Goal: Information Seeking & Learning: Learn about a topic

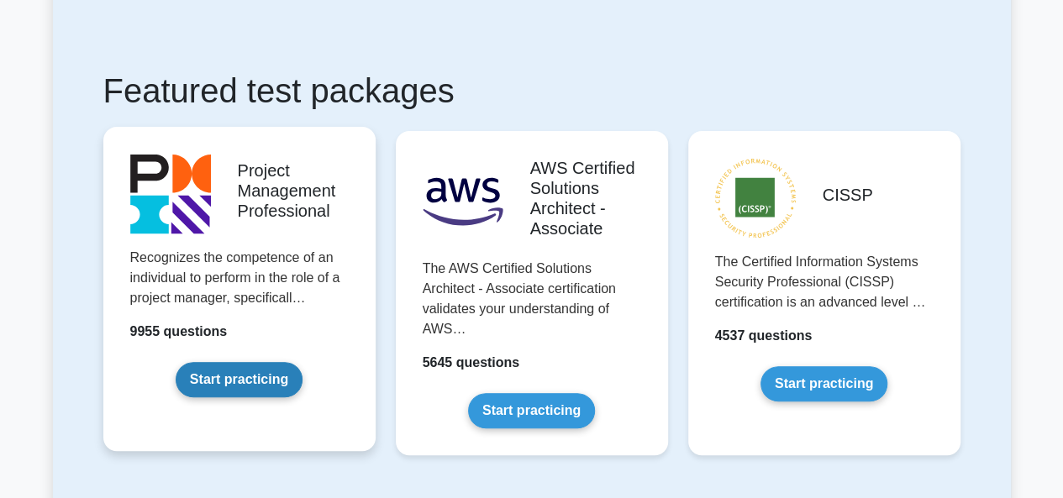
click at [201, 362] on link "Start practicing" at bounding box center [239, 379] width 127 height 35
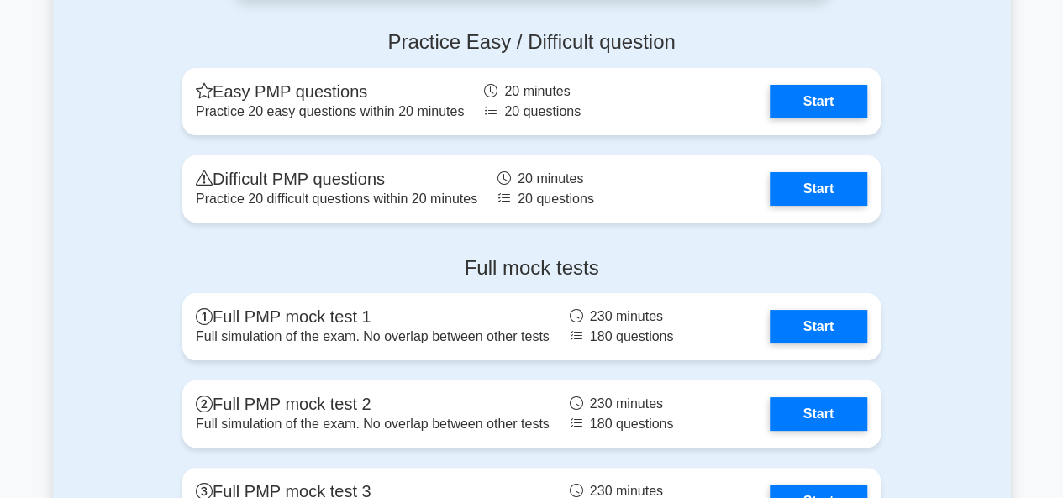
scroll to position [6334, 0]
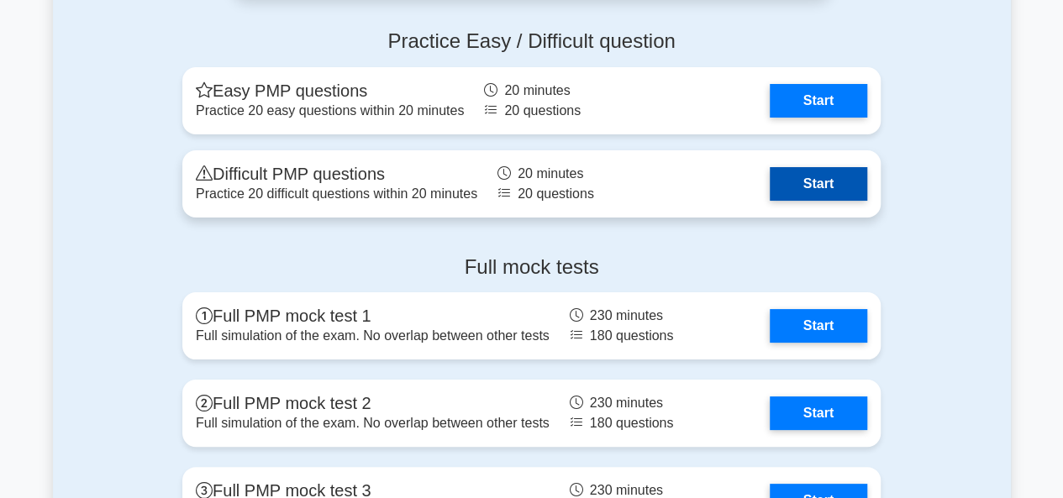
click at [807, 190] on link "Start" at bounding box center [819, 184] width 98 height 34
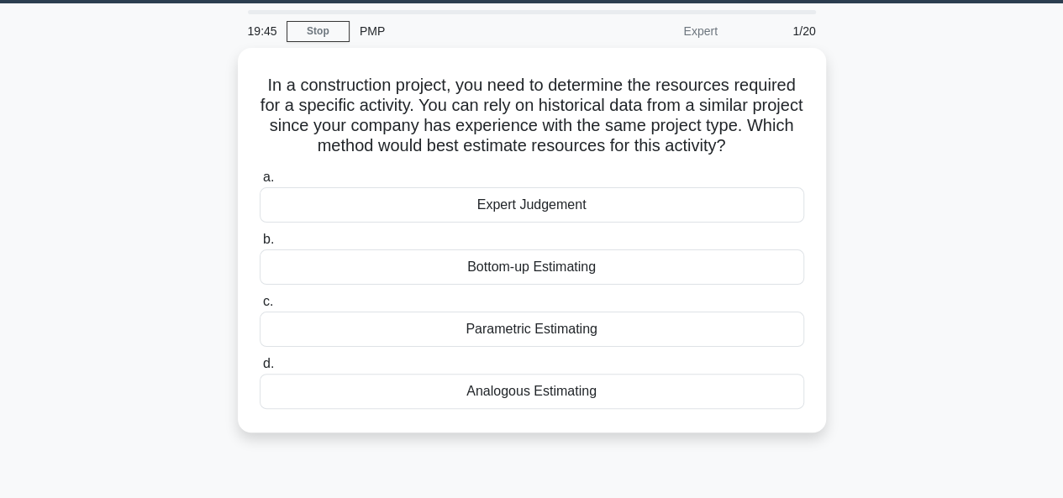
scroll to position [50, 0]
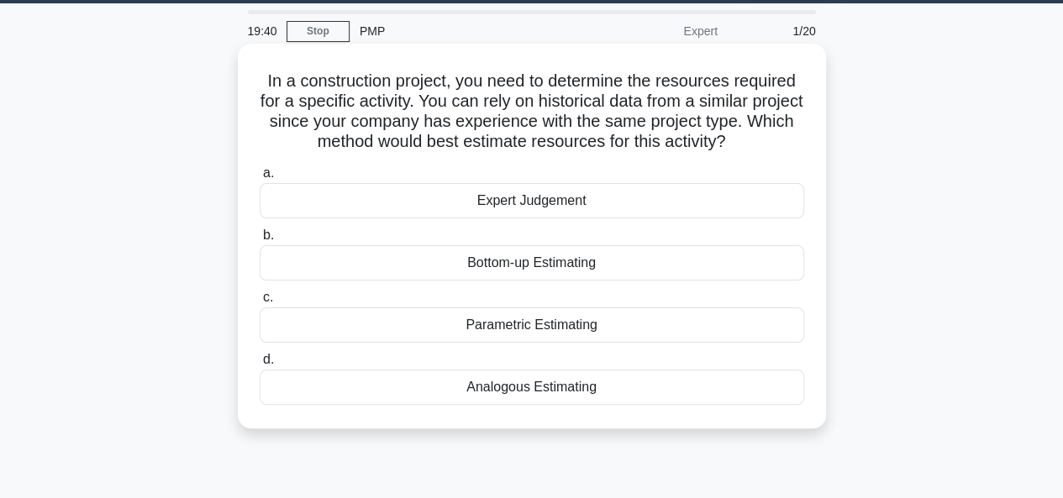
click at [508, 389] on div "Analogous Estimating" at bounding box center [532, 387] width 545 height 35
click at [260, 366] on input "d. Analogous Estimating" at bounding box center [260, 360] width 0 height 11
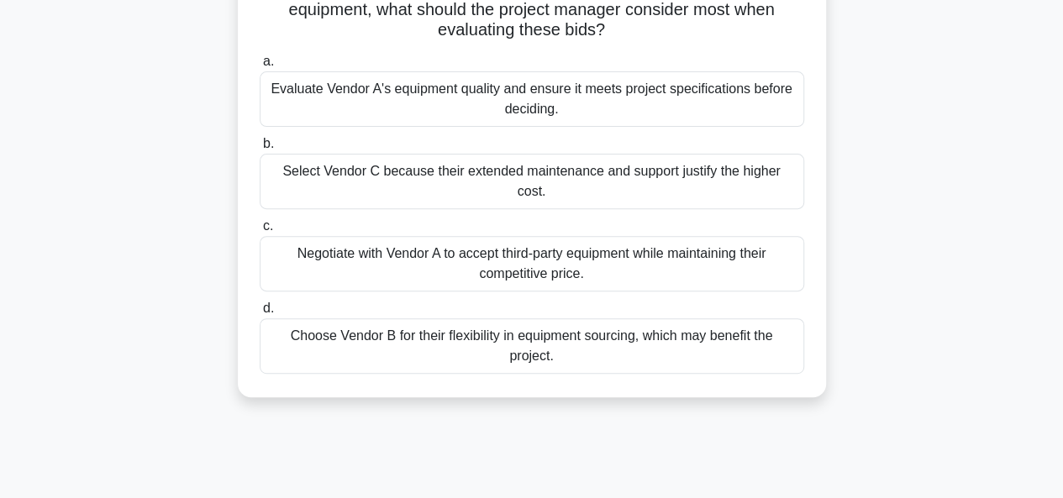
scroll to position [122, 0]
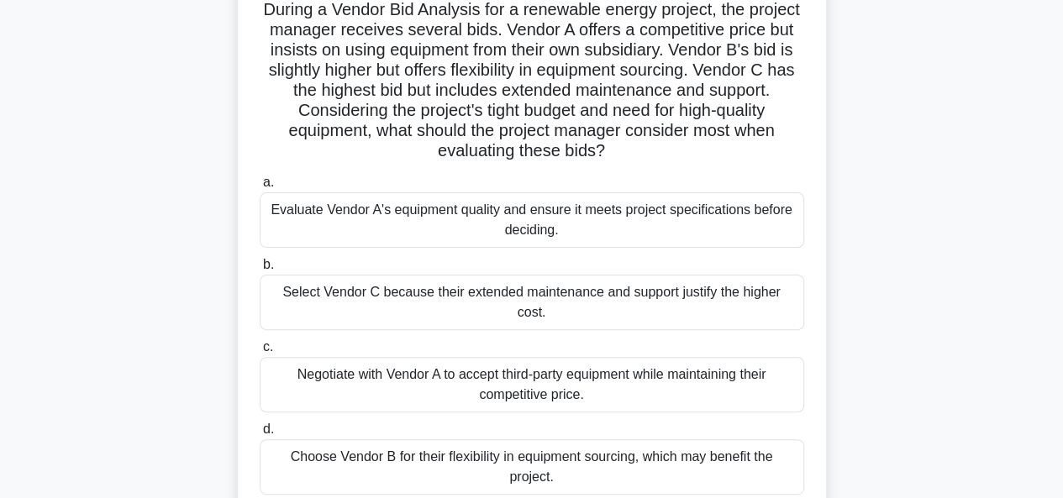
click at [421, 223] on div "Evaluate Vendor A's equipment quality and ensure it meets project specification…" at bounding box center [532, 219] width 545 height 55
click at [260, 188] on input "a. Evaluate Vendor A's equipment quality and ensure it meets project specificat…" at bounding box center [260, 182] width 0 height 11
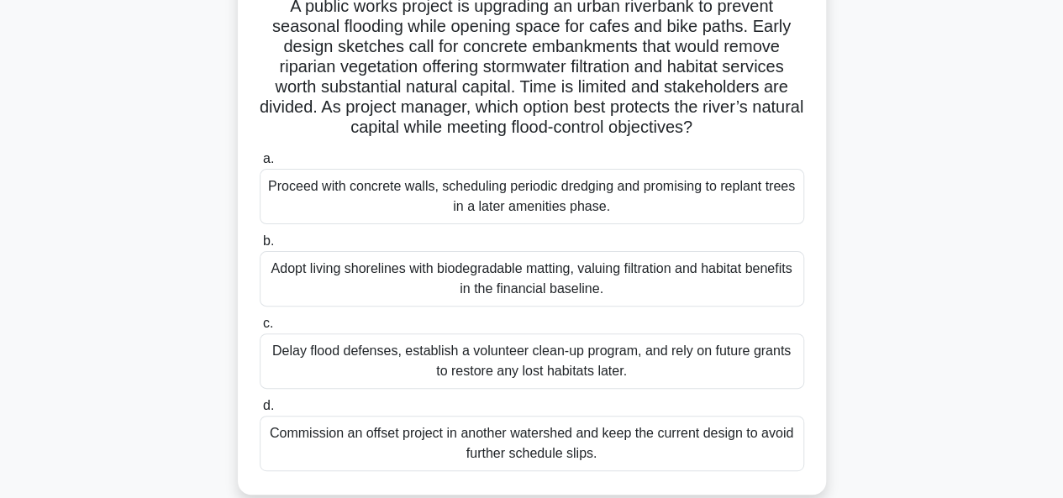
scroll to position [119, 0]
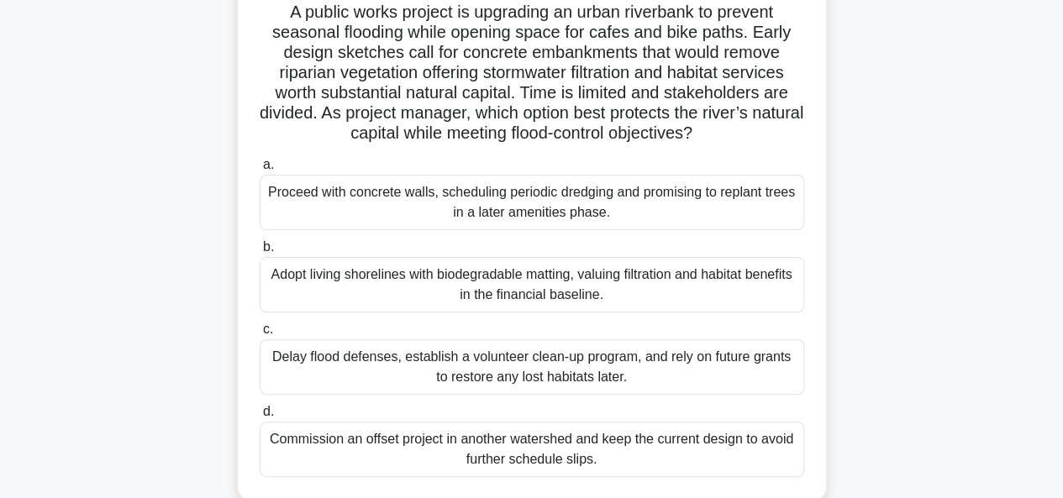
click at [440, 295] on div "Adopt living shorelines with biodegradable matting, valuing filtration and habi…" at bounding box center [532, 284] width 545 height 55
click at [260, 253] on input "b. Adopt living shorelines with biodegradable matting, valuing filtration and h…" at bounding box center [260, 247] width 0 height 11
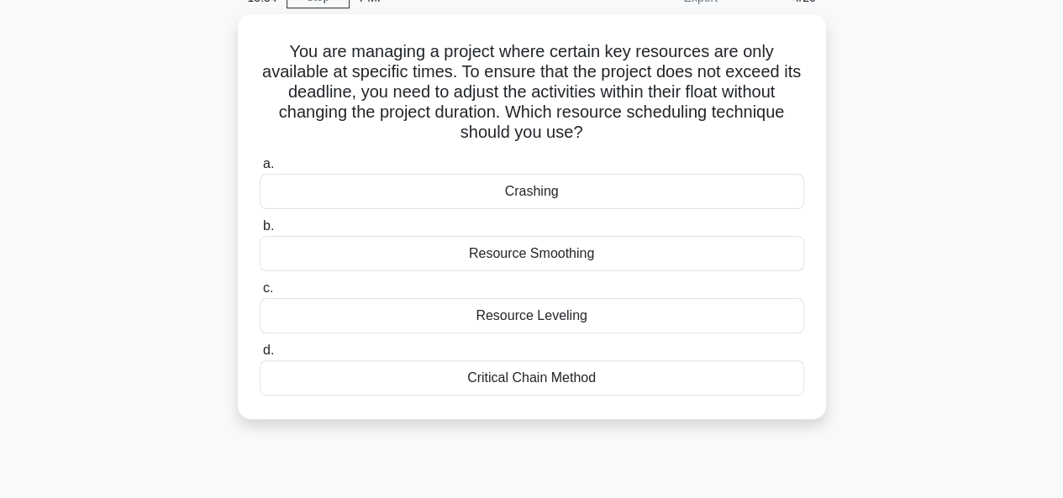
scroll to position [86, 0]
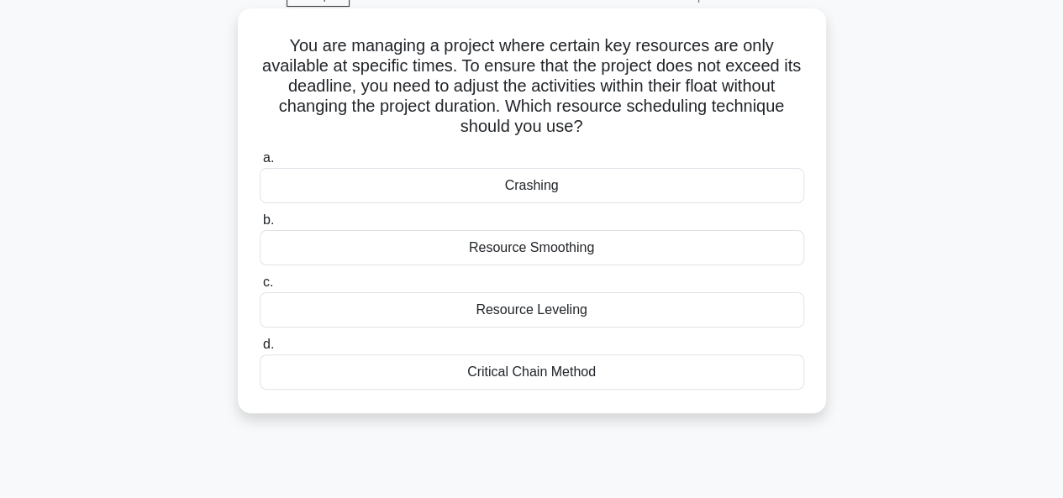
click at [535, 190] on div "Crashing" at bounding box center [532, 185] width 545 height 35
click at [260, 164] on input "a. Crashing" at bounding box center [260, 158] width 0 height 11
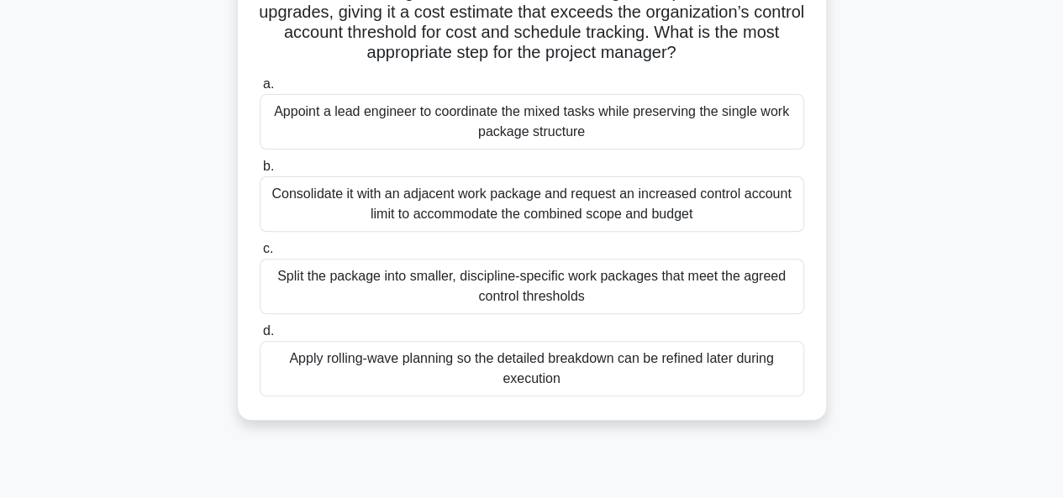
scroll to position [173, 0]
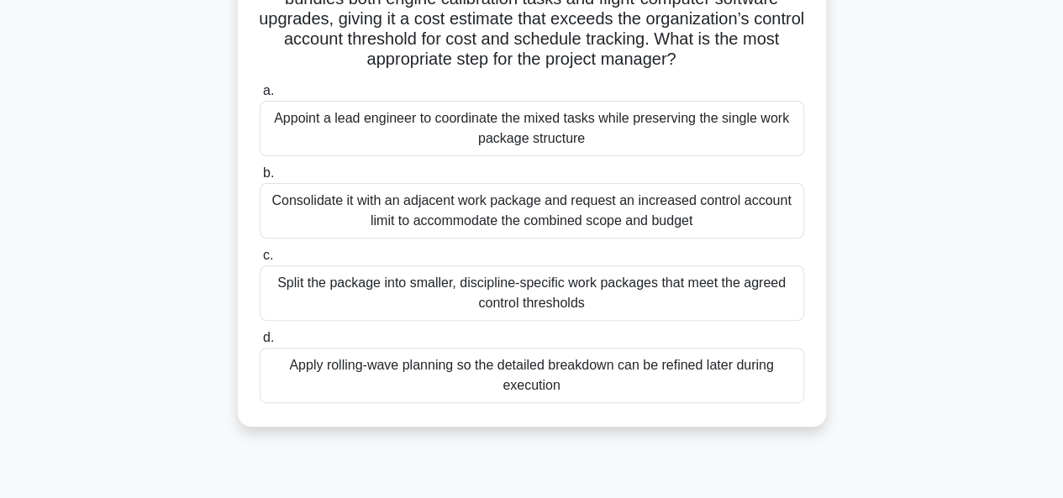
click at [415, 401] on div "Apply rolling-wave planning so the detailed breakdown can be refined later duri…" at bounding box center [532, 375] width 545 height 55
click at [260, 344] on input "d. Apply rolling-wave planning so the detailed breakdown can be refined later d…" at bounding box center [260, 338] width 0 height 11
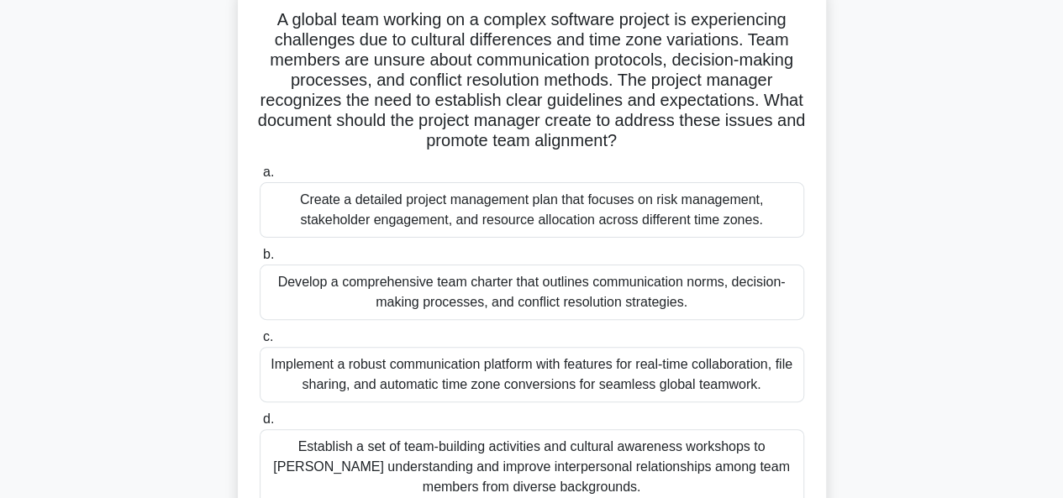
scroll to position [103, 0]
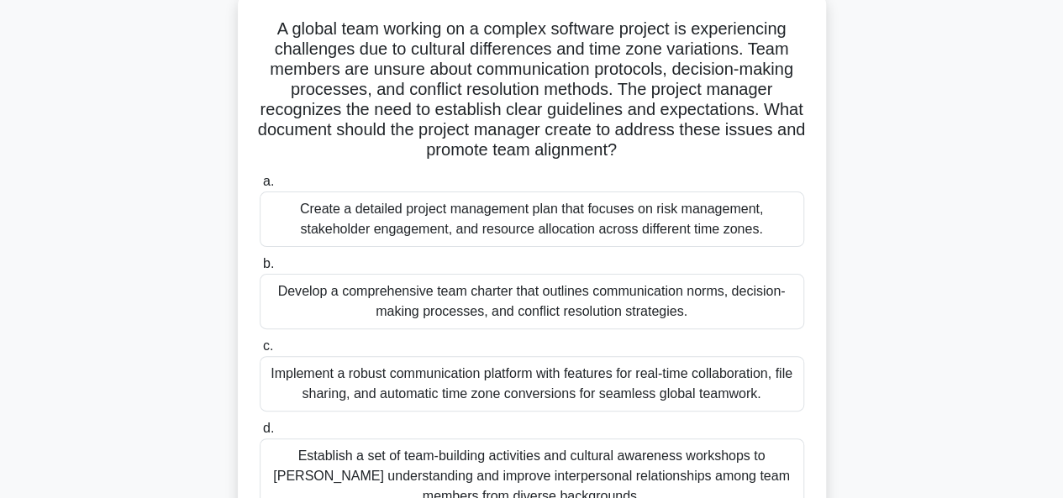
click at [393, 298] on div "Develop a comprehensive team charter that outlines communication norms, decisio…" at bounding box center [532, 301] width 545 height 55
click at [260, 270] on input "b. Develop a comprehensive team charter that outlines communication norms, deci…" at bounding box center [260, 264] width 0 height 11
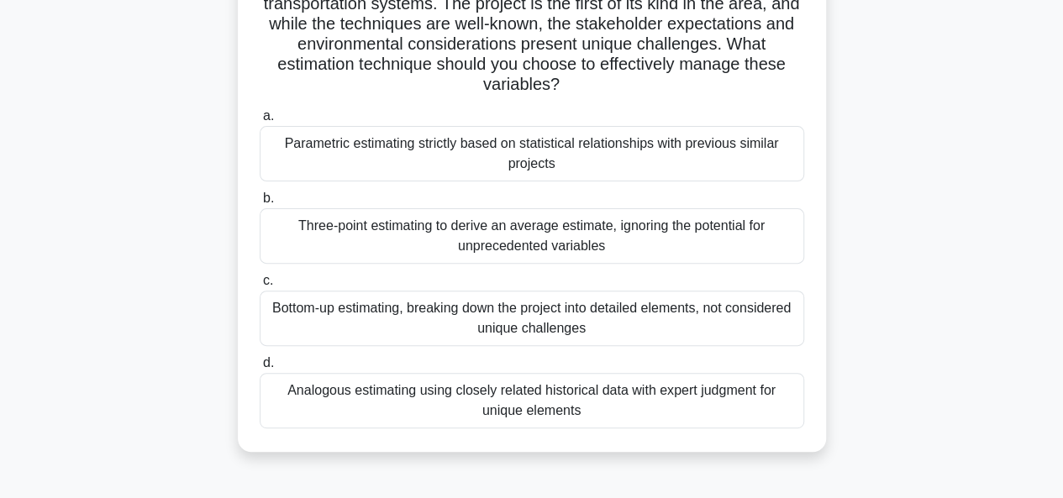
scroll to position [170, 0]
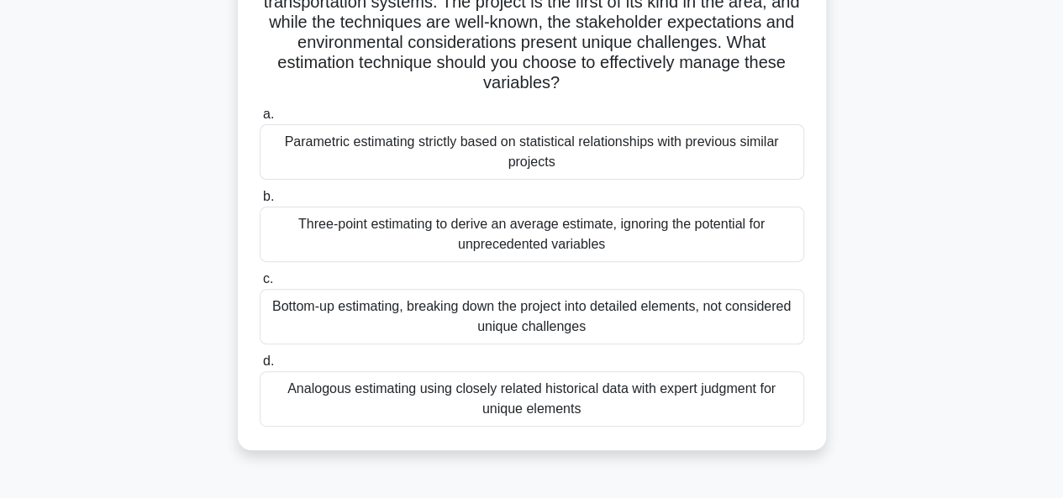
click at [445, 155] on div "Parametric estimating strictly based on statistical relationships with previous…" at bounding box center [532, 151] width 545 height 55
click at [260, 120] on input "a. Parametric estimating strictly based on statistical relationships with previ…" at bounding box center [260, 114] width 0 height 11
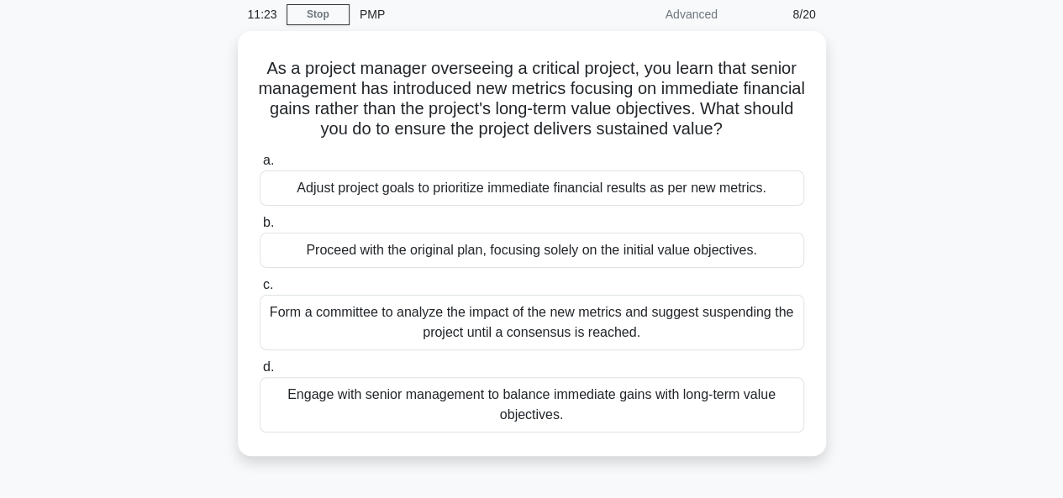
scroll to position [67, 0]
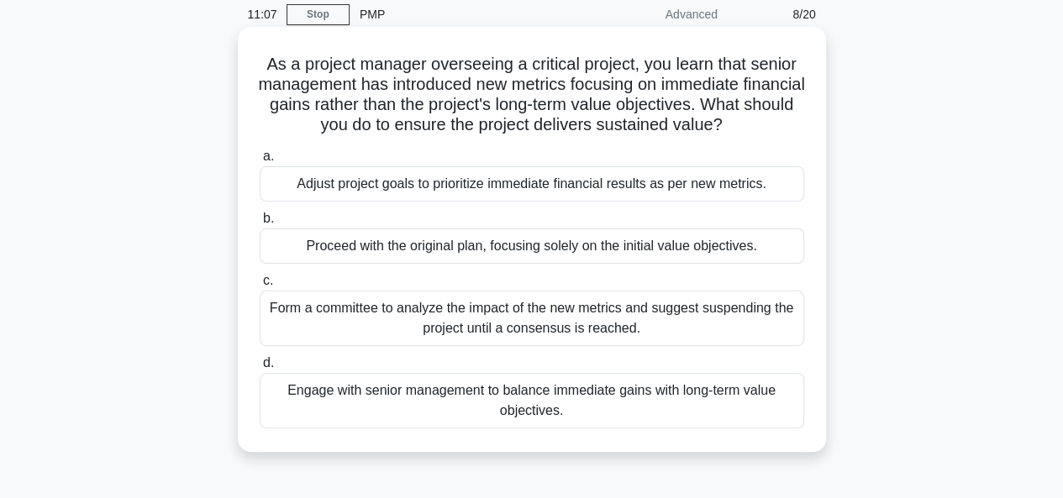
click at [459, 401] on div "Engage with senior management to balance immediate gains with long-term value o…" at bounding box center [532, 400] width 545 height 55
click at [260, 369] on input "d. Engage with senior management to balance immediate gains with long-term valu…" at bounding box center [260, 363] width 0 height 11
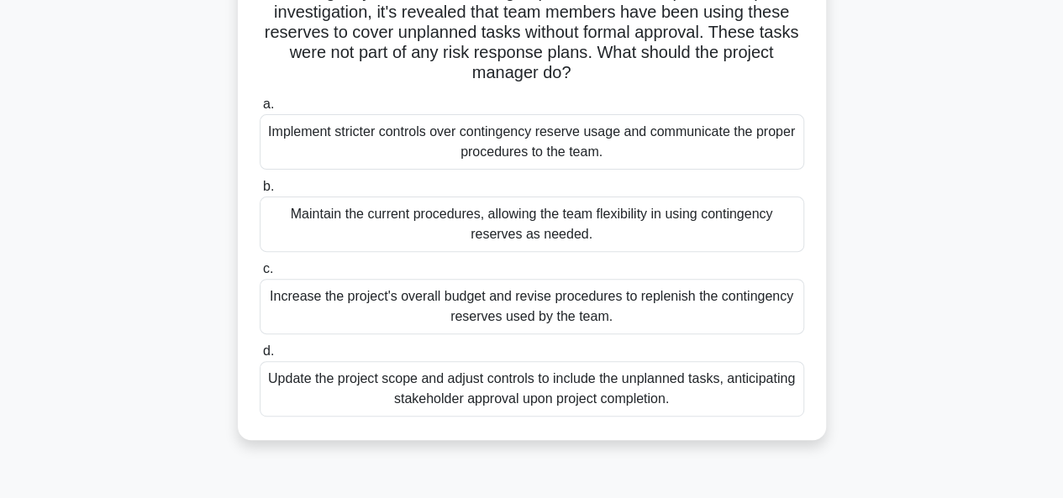
scroll to position [159, 0]
click at [414, 389] on div "Update the project scope and adjust controls to include the unplanned tasks, an…" at bounding box center [532, 389] width 545 height 55
click at [260, 358] on input "d. Update the project scope and adjust controls to include the unplanned tasks,…" at bounding box center [260, 352] width 0 height 11
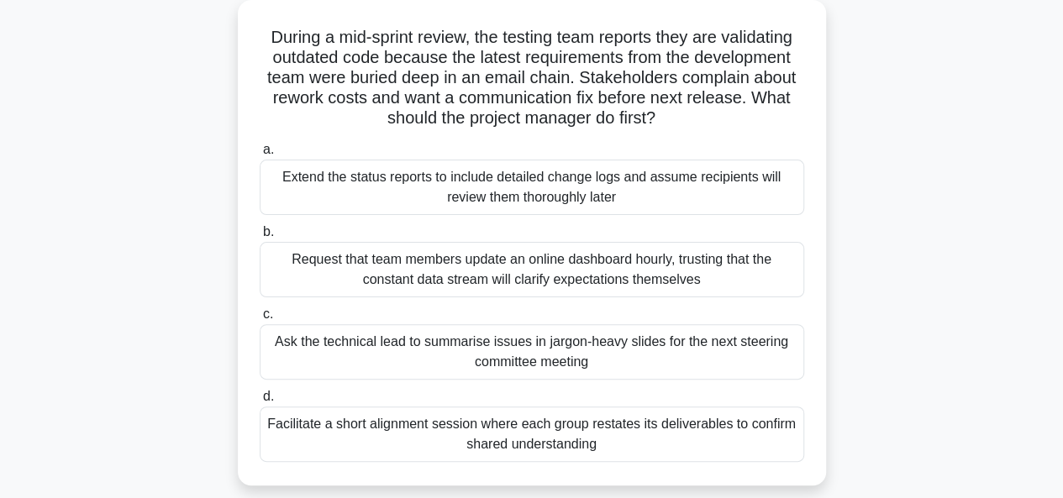
scroll to position [95, 0]
click at [495, 440] on div "Facilitate a short alignment session where each group restates its deliverables…" at bounding box center [532, 433] width 545 height 55
click at [260, 402] on input "d. Facilitate a short alignment session where each group restates its deliverab…" at bounding box center [260, 396] width 0 height 11
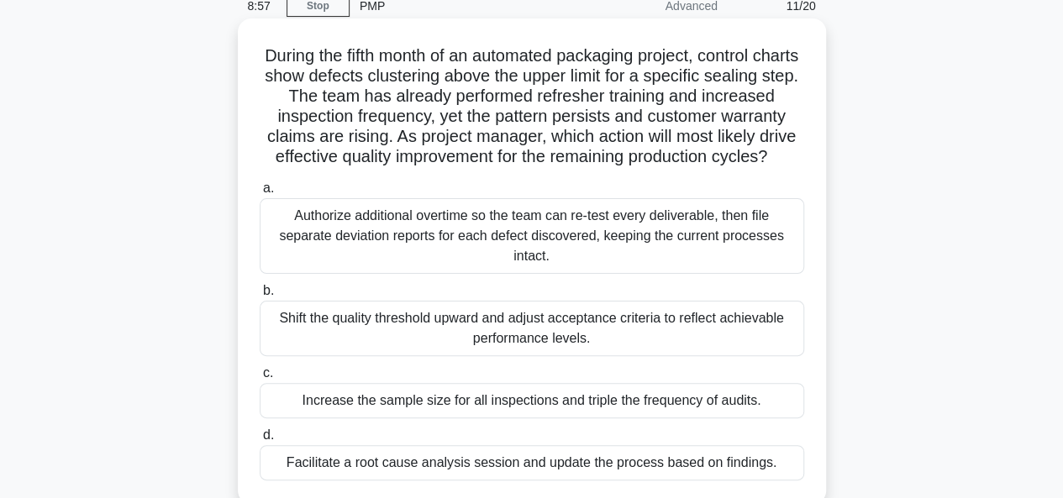
scroll to position [147, 0]
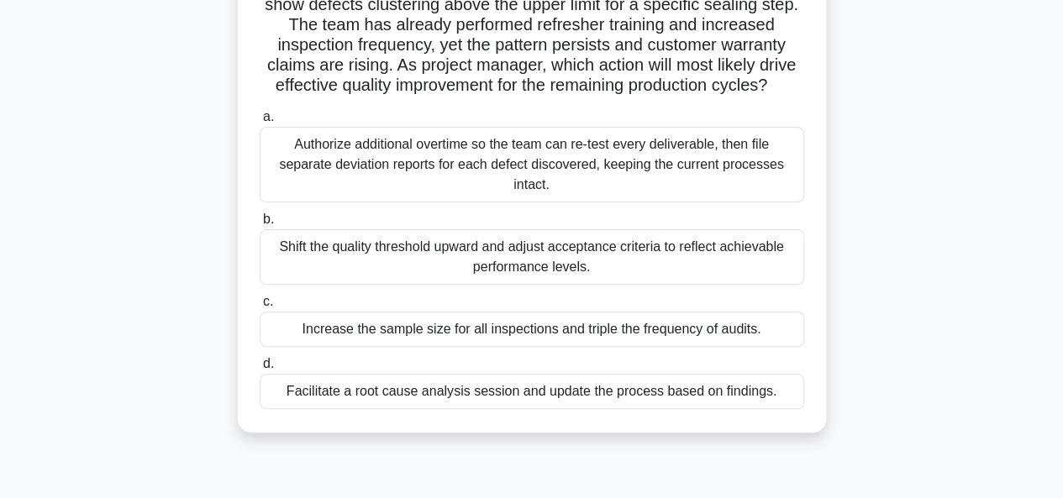
click at [465, 409] on div "Facilitate a root cause analysis session and update the process based on findin…" at bounding box center [532, 391] width 545 height 35
click at [260, 370] on input "d. Facilitate a root cause analysis session and update the process based on fin…" at bounding box center [260, 364] width 0 height 11
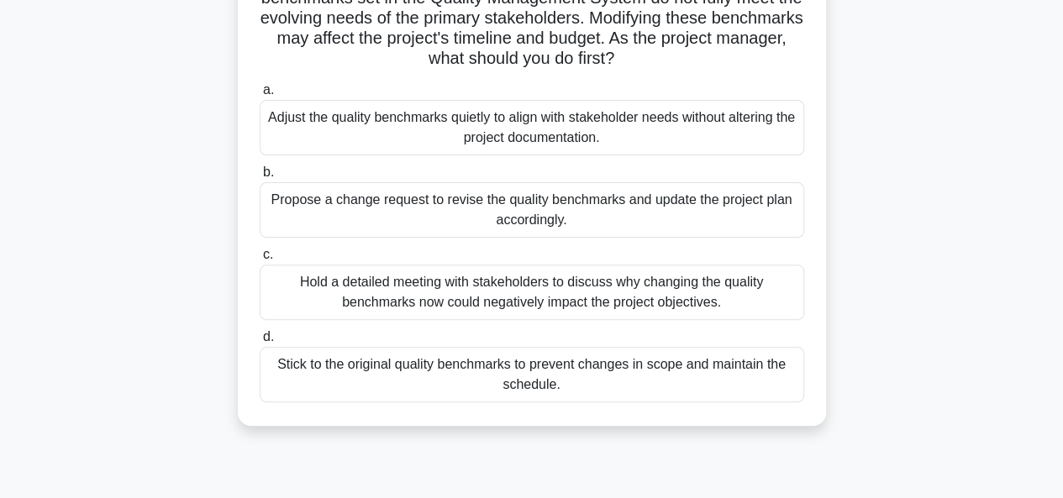
scroll to position [159, 0]
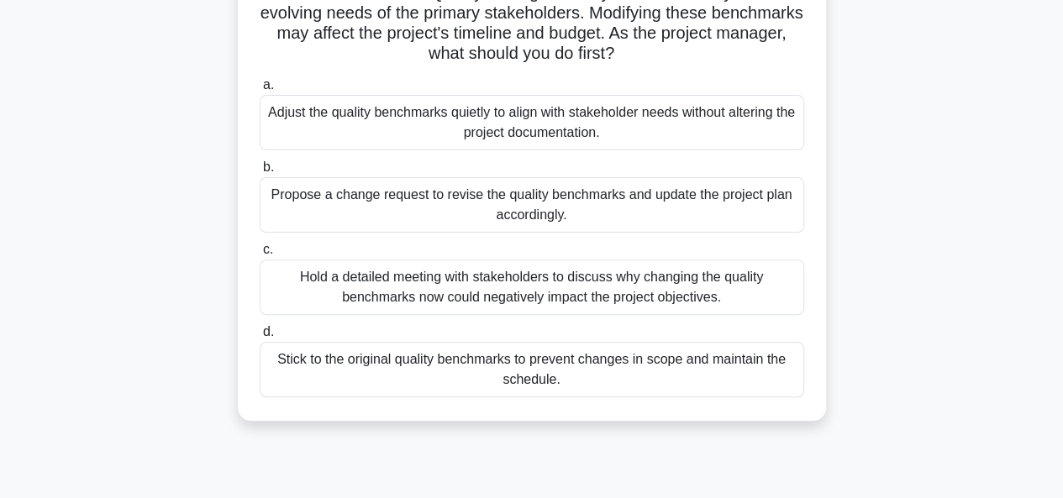
click at [435, 203] on div "Propose a change request to revise the quality benchmarks and update the projec…" at bounding box center [532, 204] width 545 height 55
click at [260, 173] on input "b. Propose a change request to revise the quality benchmarks and update the pro…" at bounding box center [260, 167] width 0 height 11
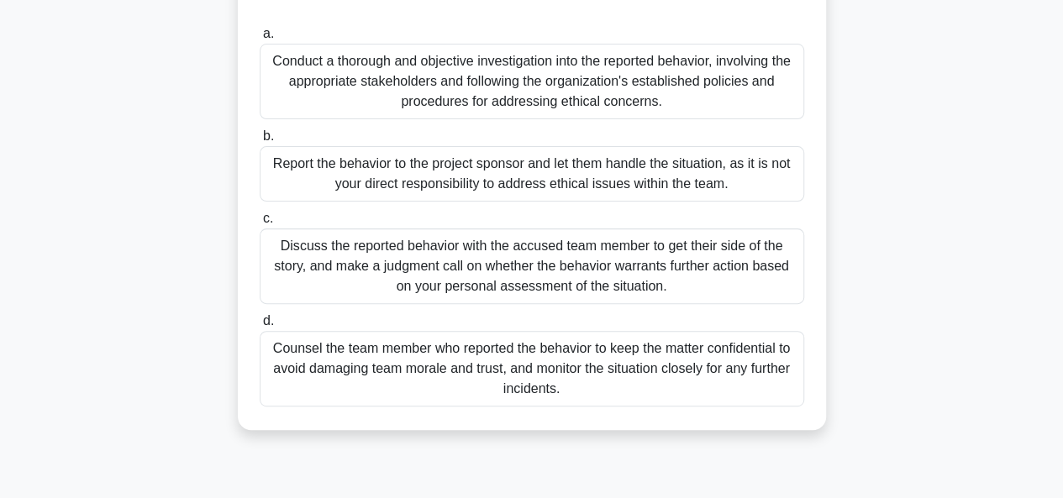
scroll to position [171, 0]
click at [412, 250] on div "Discuss the reported behavior with the accused team member to get their side of…" at bounding box center [532, 265] width 545 height 76
click at [260, 223] on input "c. Discuss the reported behavior with the accused team member to get their side…" at bounding box center [260, 217] width 0 height 11
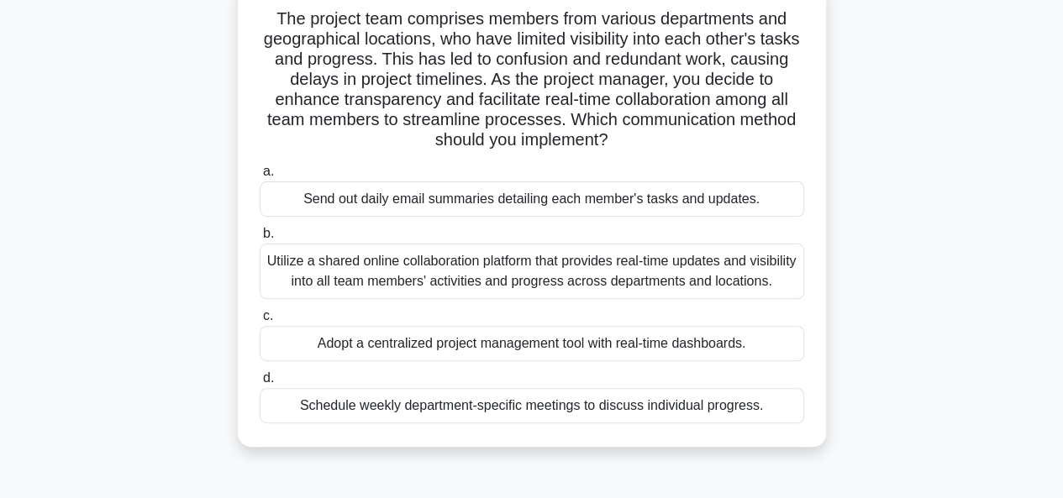
scroll to position [116, 0]
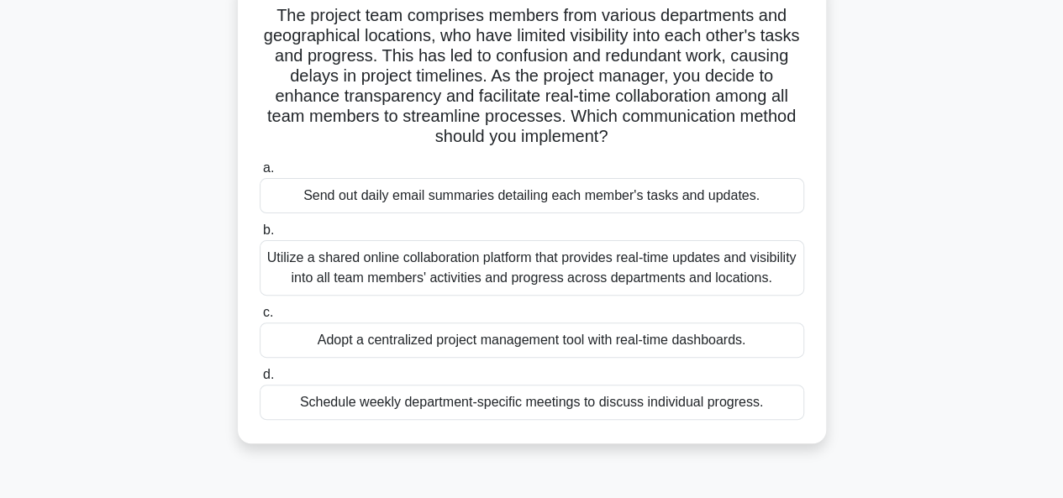
click at [479, 278] on div "Utilize a shared online collaboration platform that provides real-time updates …" at bounding box center [532, 267] width 545 height 55
click at [260, 236] on input "b. Utilize a shared online collaboration platform that provides real-time updat…" at bounding box center [260, 230] width 0 height 11
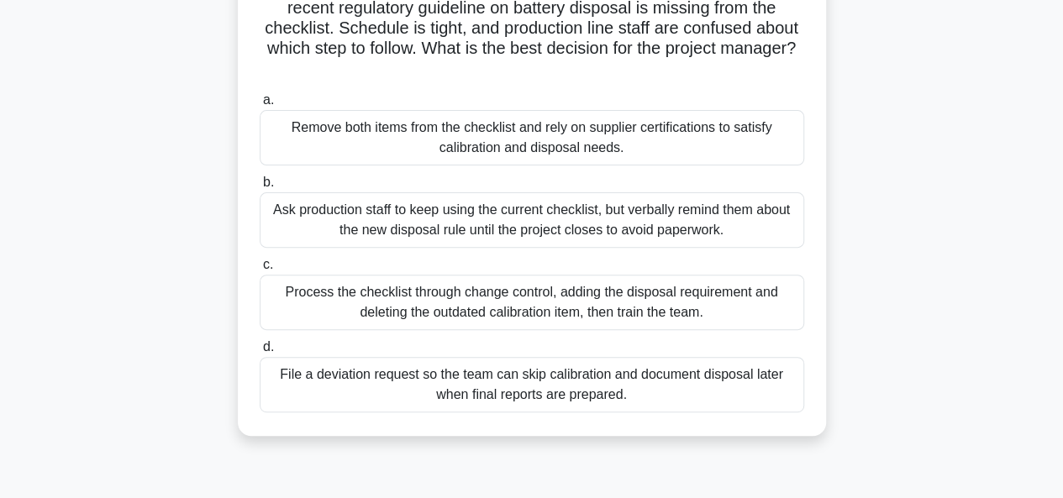
scroll to position [197, 0]
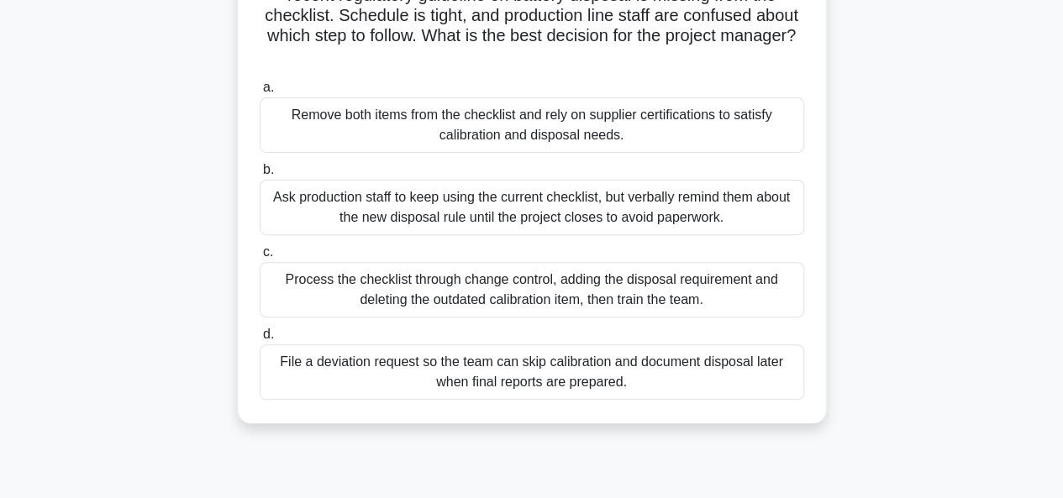
click at [508, 304] on div "Process the checklist through change control, adding the disposal requirement a…" at bounding box center [532, 289] width 545 height 55
click at [260, 258] on input "c. Process the checklist through change control, adding the disposal requiremen…" at bounding box center [260, 252] width 0 height 11
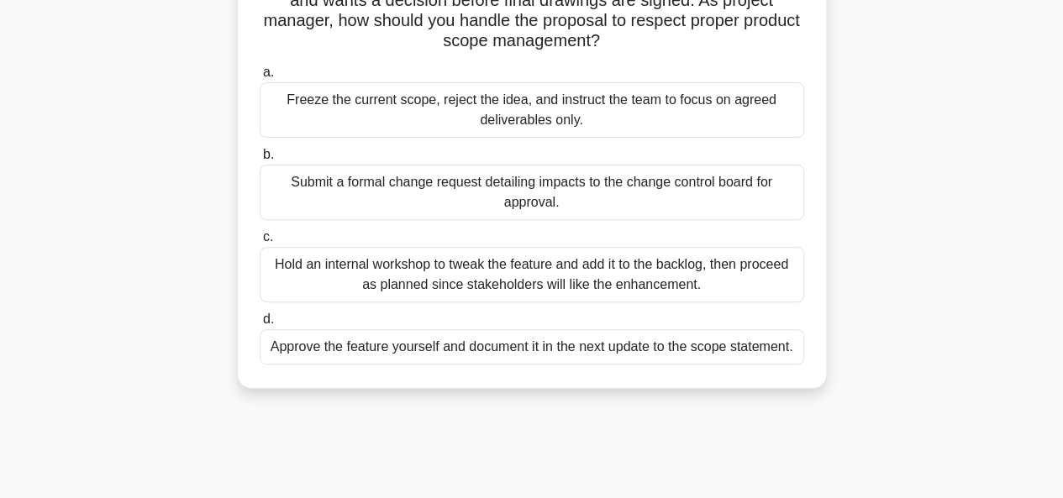
scroll to position [187, 0]
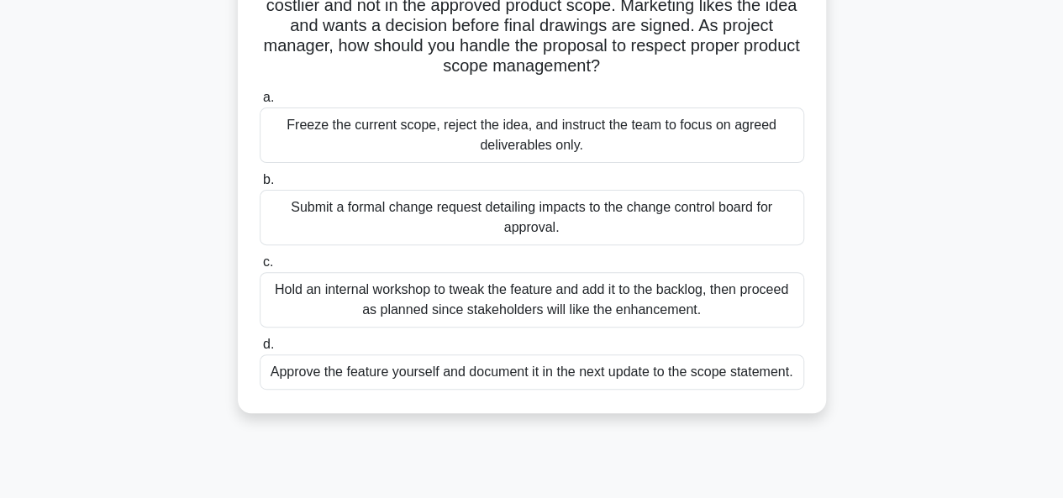
click at [407, 224] on div "Submit a formal change request detailing impacts to the change control board fo…" at bounding box center [532, 217] width 545 height 55
click at [260, 186] on input "b. Submit a formal change request detailing impacts to the change control board…" at bounding box center [260, 180] width 0 height 11
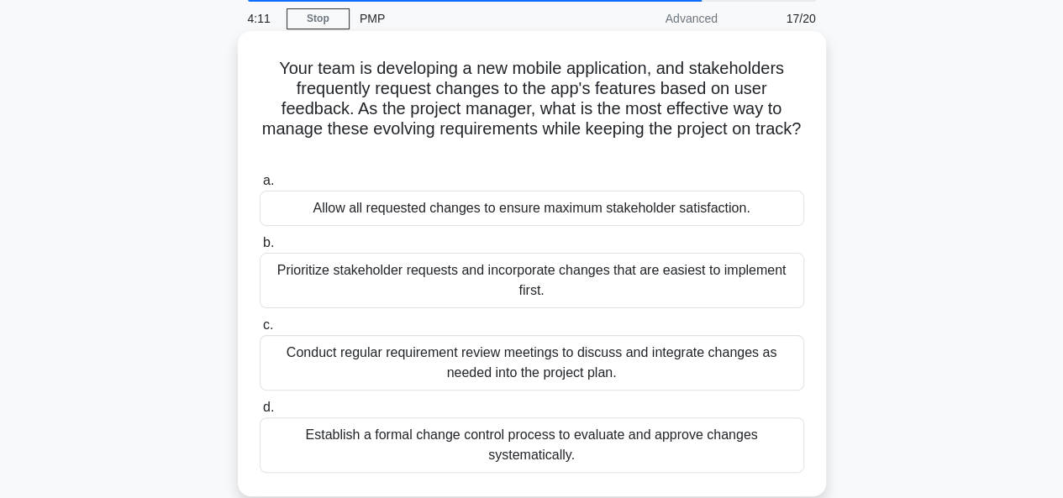
scroll to position [69, 0]
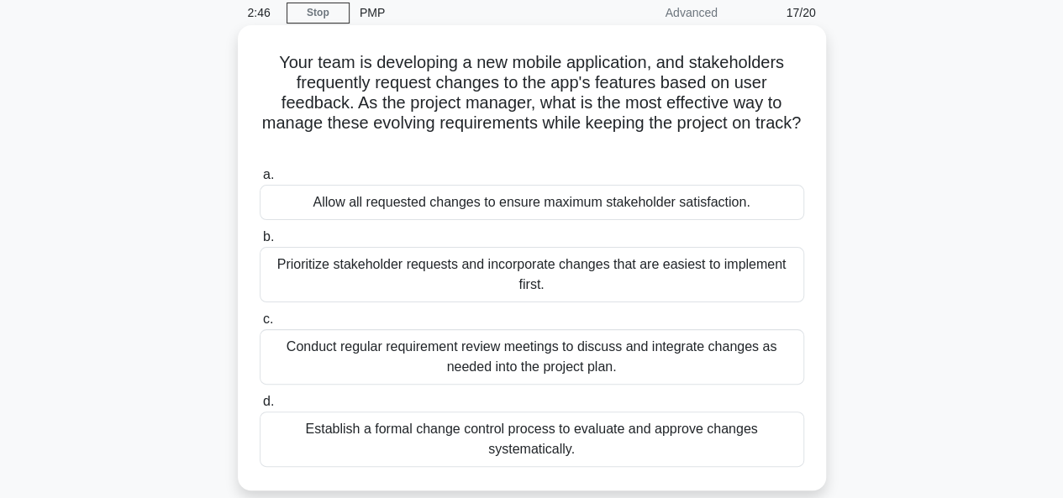
click at [467, 442] on div "Establish a formal change control process to evaluate and approve changes syste…" at bounding box center [532, 439] width 545 height 55
click at [260, 408] on input "d. Establish a formal change control process to evaluate and approve changes sy…" at bounding box center [260, 402] width 0 height 11
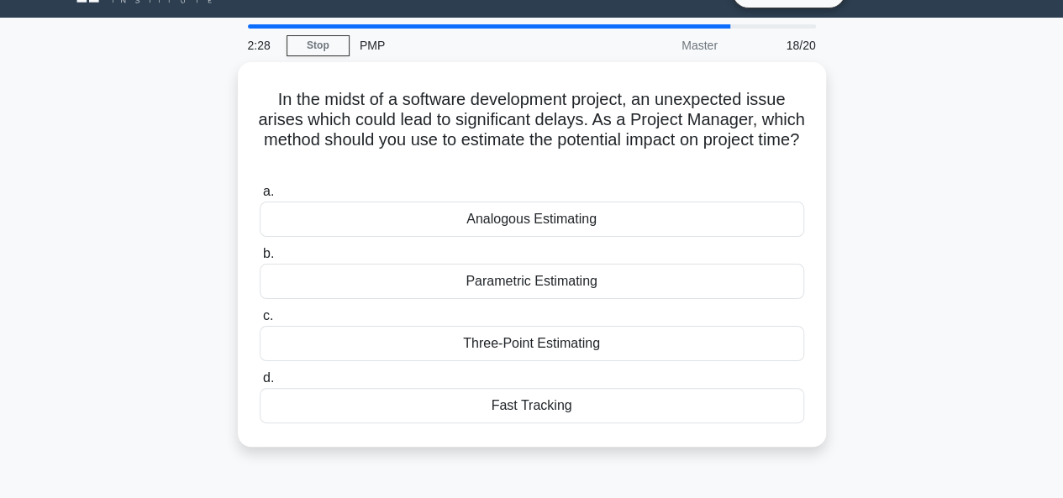
scroll to position [0, 0]
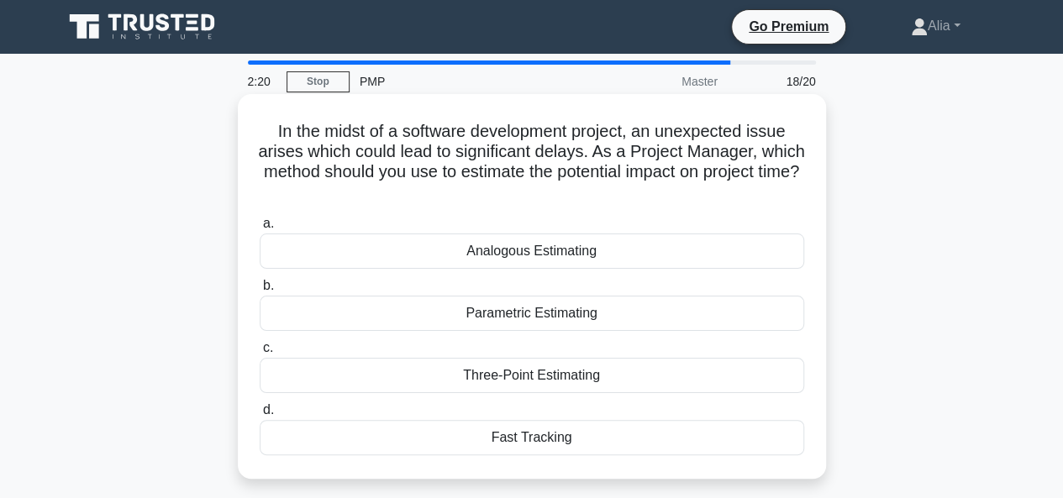
click at [488, 381] on div "Three-Point Estimating" at bounding box center [532, 375] width 545 height 35
click at [260, 354] on input "c. Three-Point Estimating" at bounding box center [260, 348] width 0 height 11
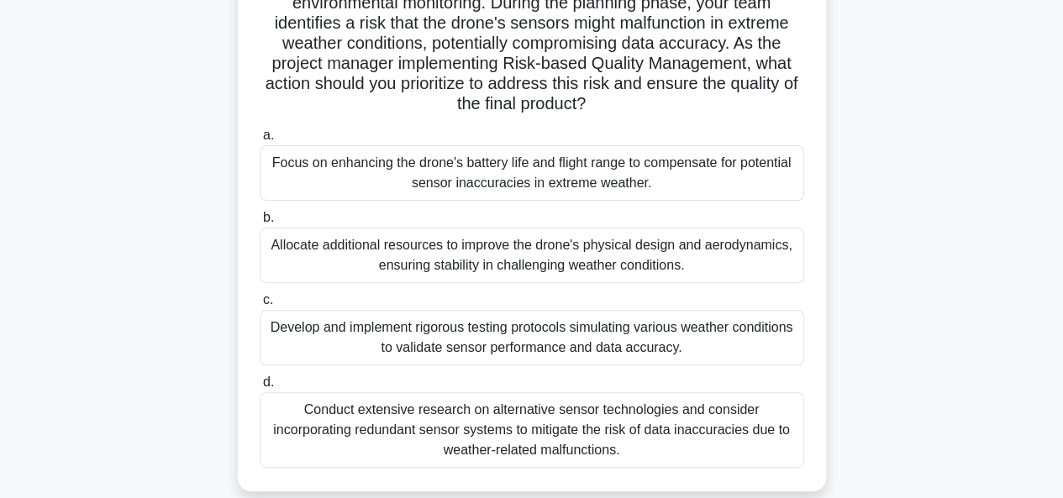
scroll to position [154, 0]
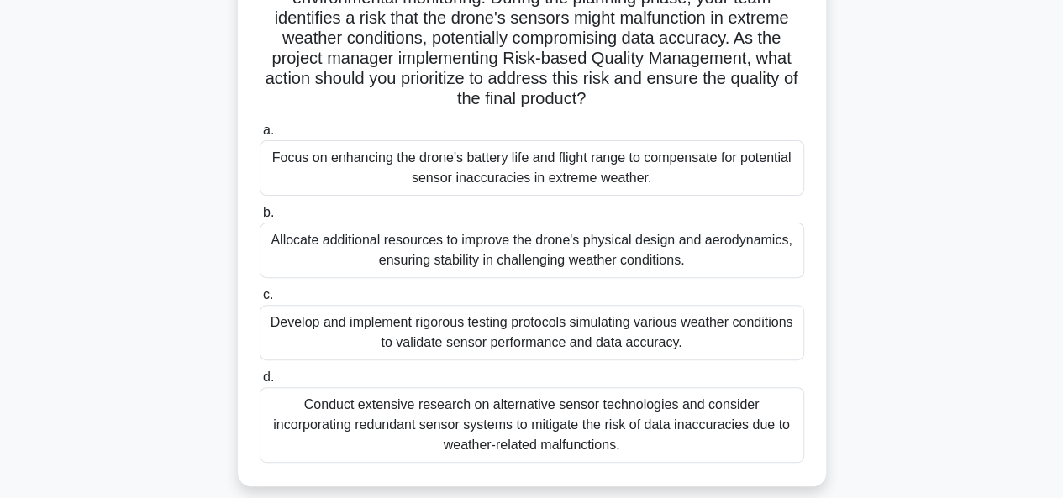
click at [492, 339] on div "Develop and implement rigorous testing protocols simulating various weather con…" at bounding box center [532, 332] width 545 height 55
click at [260, 301] on input "c. Develop and implement rigorous testing protocols simulating various weather …" at bounding box center [260, 295] width 0 height 11
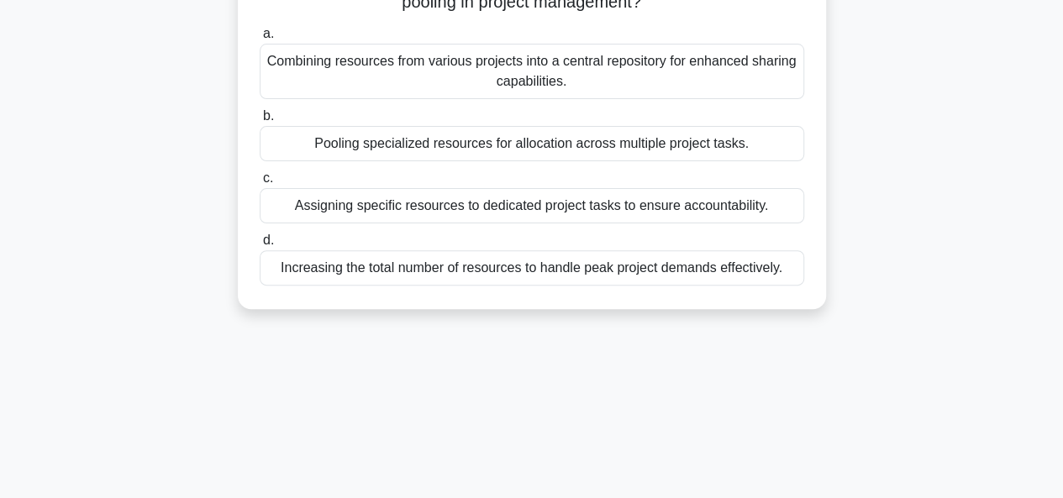
scroll to position [0, 0]
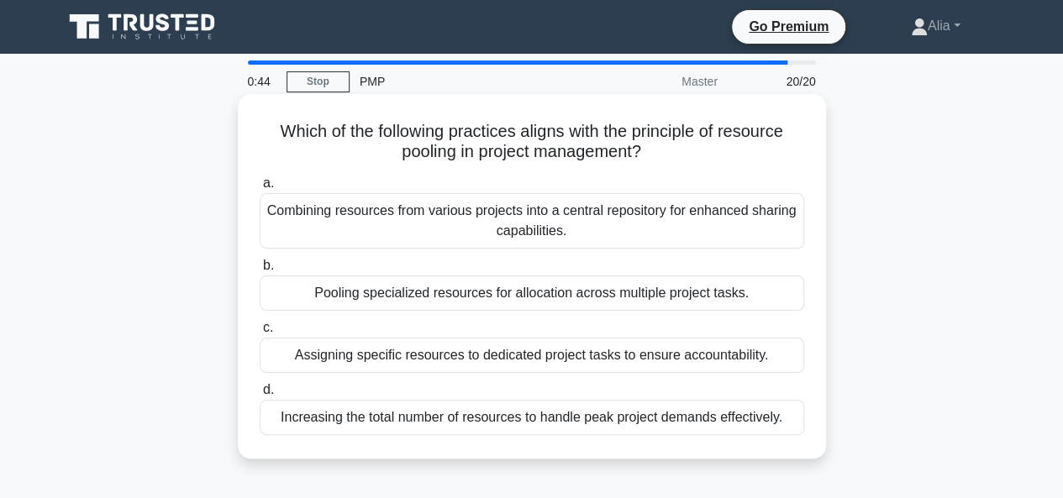
click at [536, 235] on div "Combining resources from various projects into a central repository for enhance…" at bounding box center [532, 220] width 545 height 55
click at [260, 189] on input "a. Combining resources from various projects into a central repository for enha…" at bounding box center [260, 183] width 0 height 11
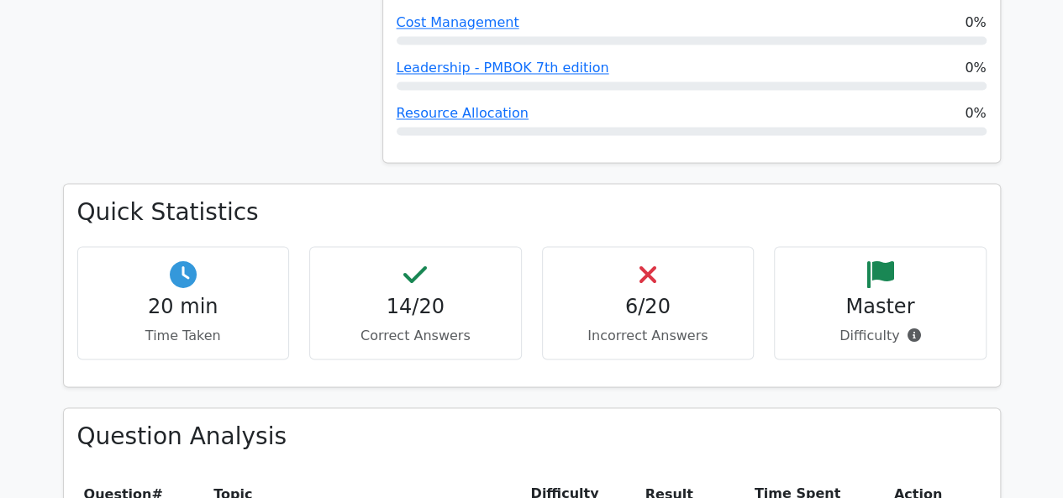
scroll to position [1392, 0]
